Goal: Information Seeking & Learning: Learn about a topic

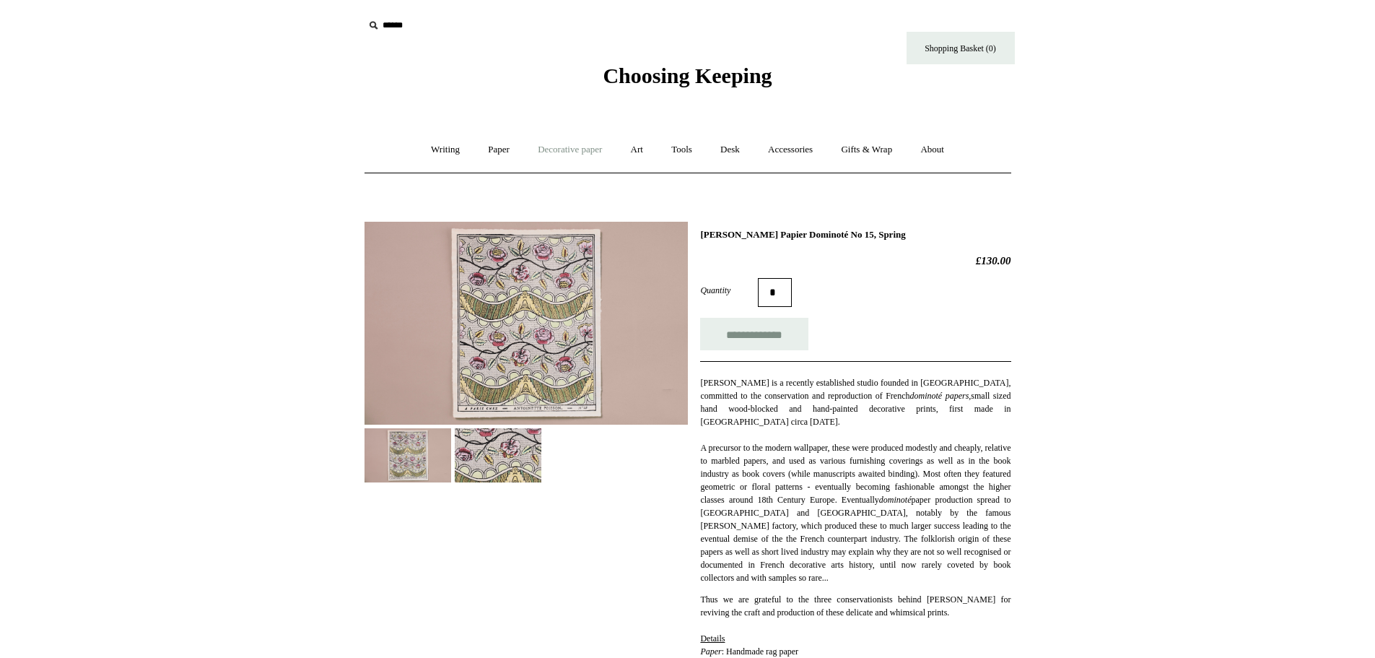
click at [562, 145] on link "Decorative paper +" at bounding box center [570, 150] width 90 height 38
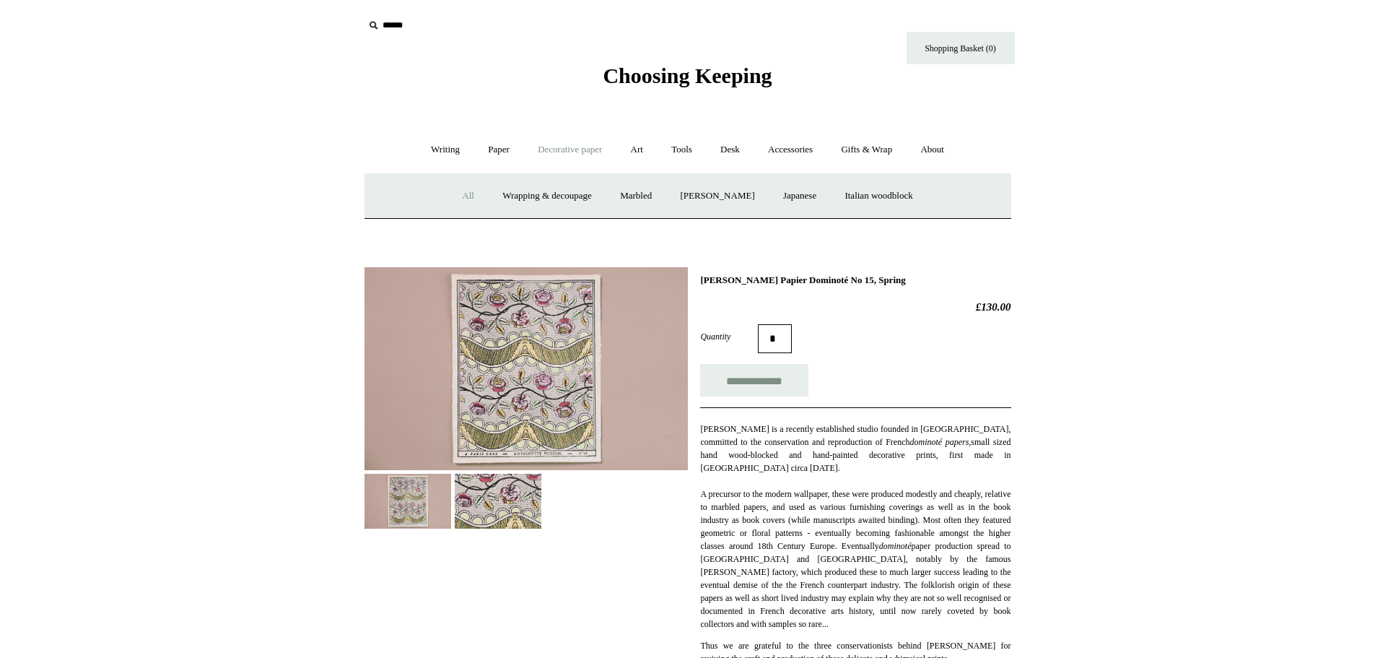
click at [453, 196] on link "All" at bounding box center [468, 196] width 38 height 38
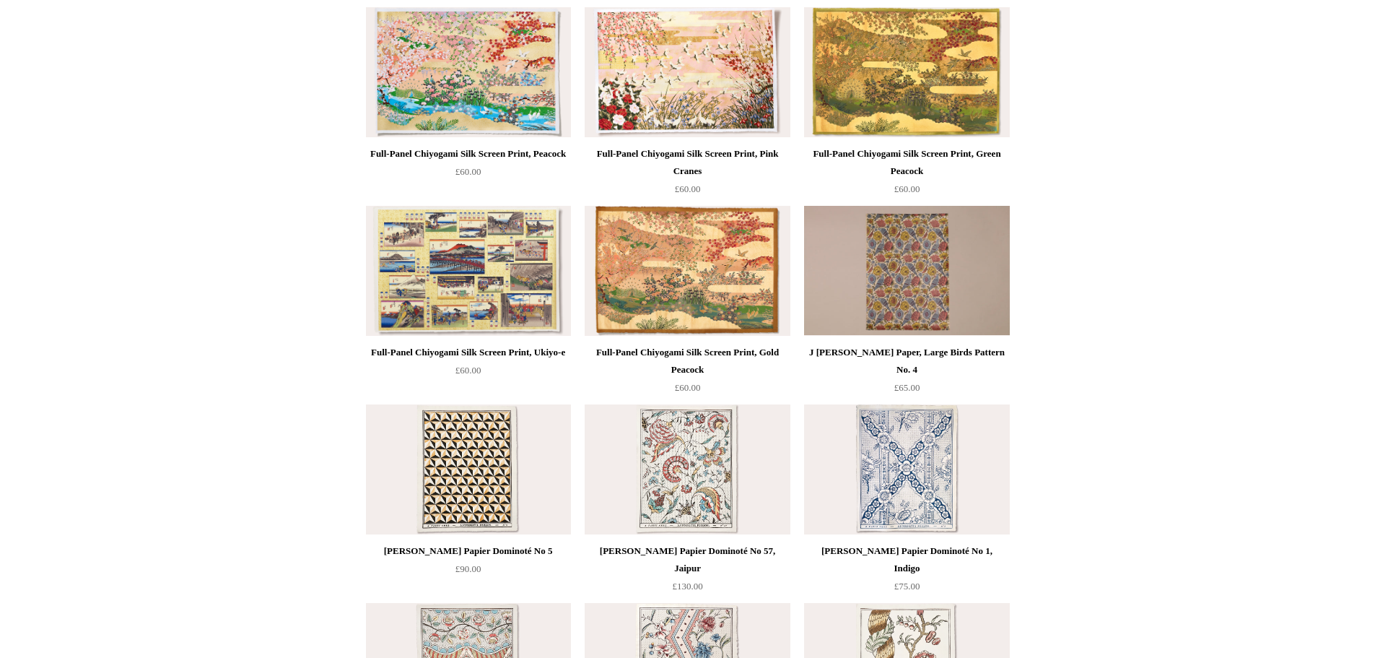
scroll to position [722, 0]
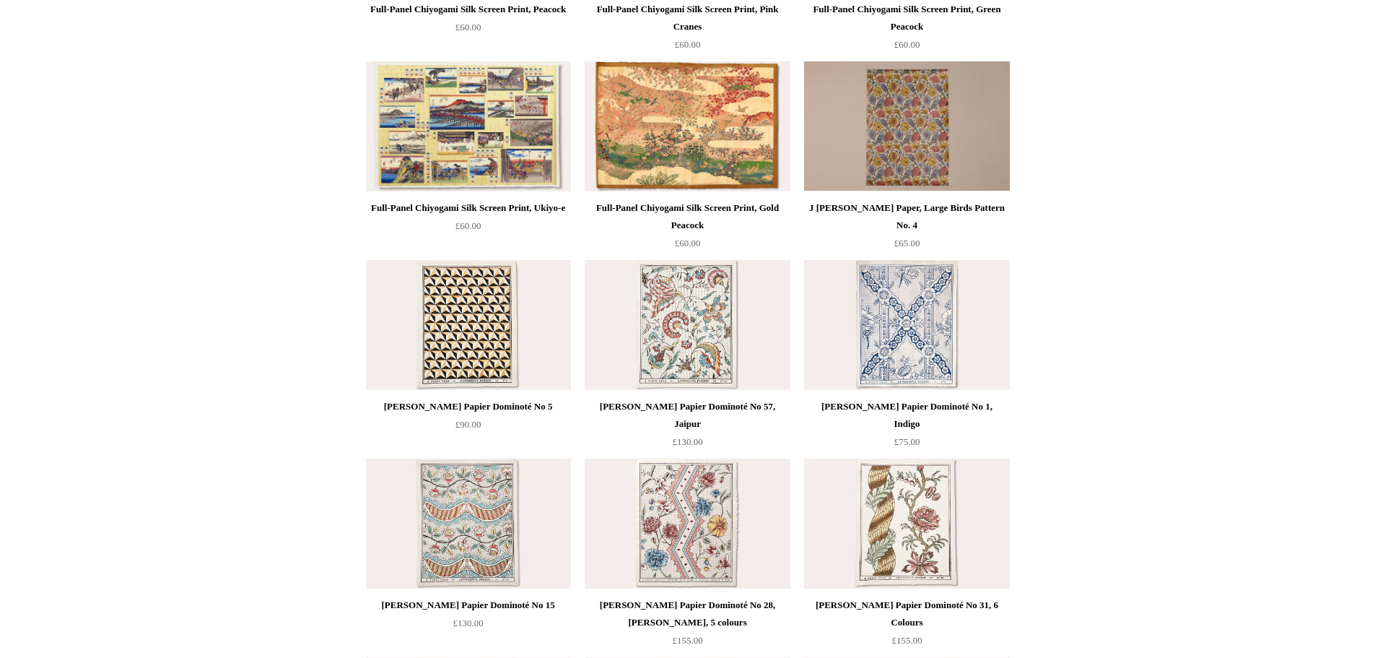
click at [702, 357] on img at bounding box center [687, 325] width 205 height 130
click at [902, 337] on img at bounding box center [906, 325] width 205 height 130
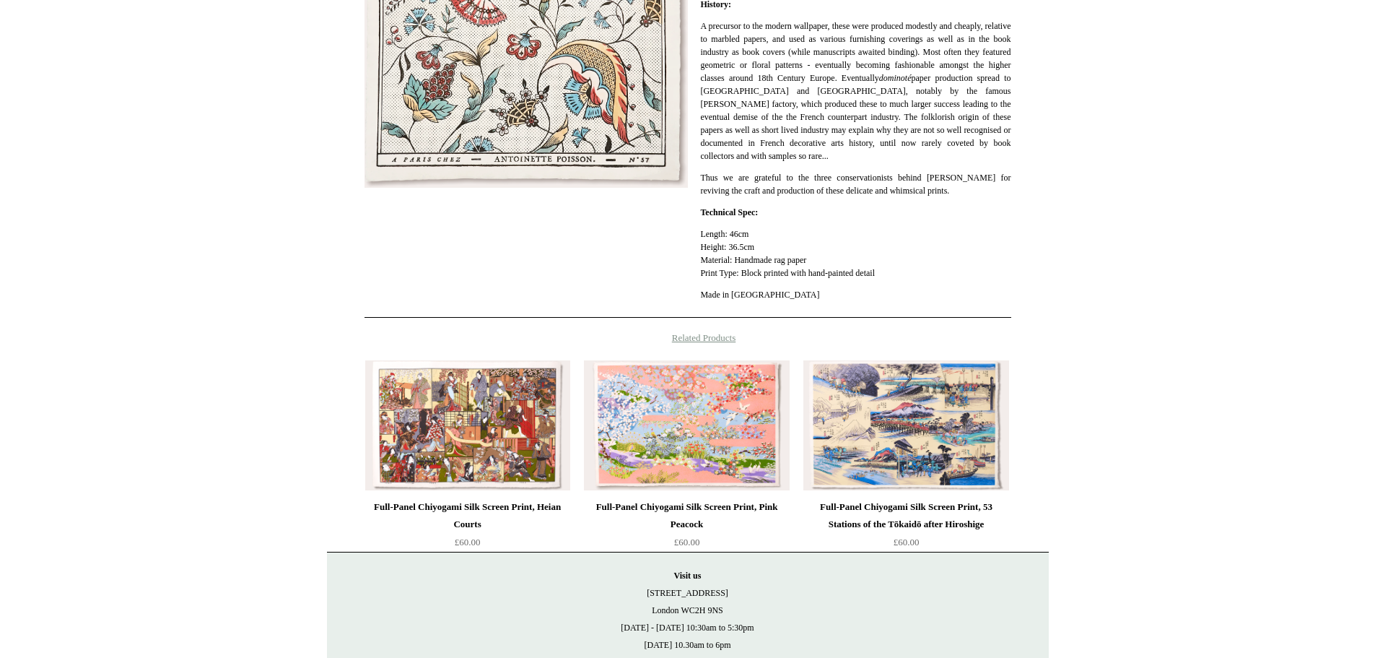
scroll to position [559, 0]
